Goal: Task Accomplishment & Management: Manage account settings

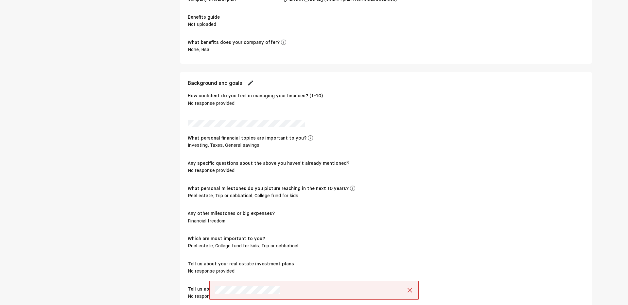
scroll to position [378, 0]
click at [250, 84] on img at bounding box center [250, 83] width 7 height 7
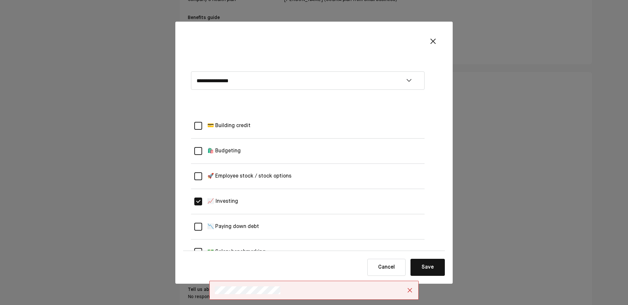
scroll to position [0, 0]
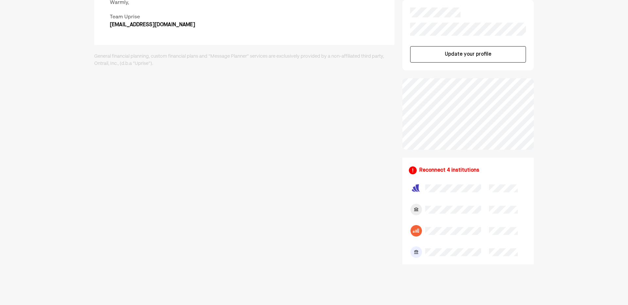
scroll to position [108, 0]
click at [421, 187] on img at bounding box center [416, 187] width 11 height 11
click at [437, 168] on div "Reconnect 4 institutions" at bounding box center [449, 170] width 60 height 8
click at [434, 169] on div "Reconnect 4 institutions" at bounding box center [449, 170] width 60 height 8
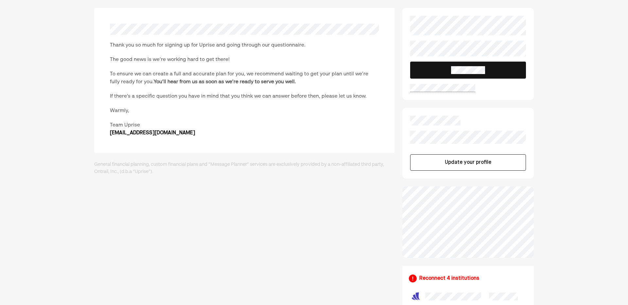
click at [462, 165] on button "Update your profile" at bounding box center [468, 162] width 116 height 16
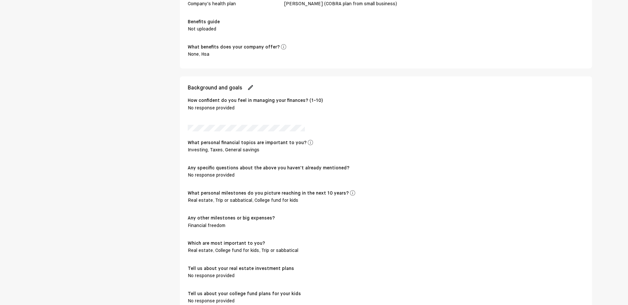
scroll to position [409, 0]
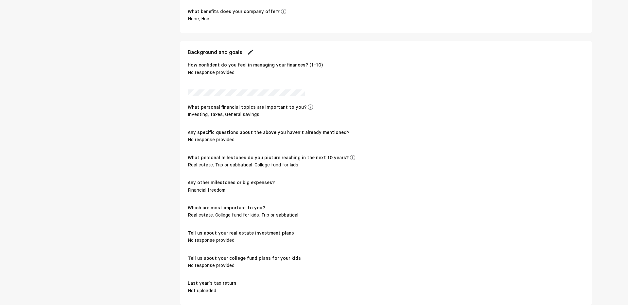
click at [250, 52] on img at bounding box center [250, 52] width 7 height 7
